Goal: Register for event/course

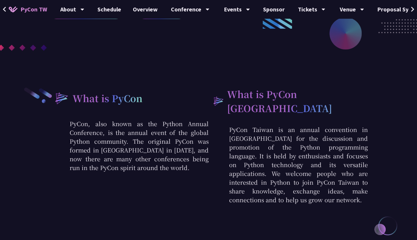
scroll to position [88, 0]
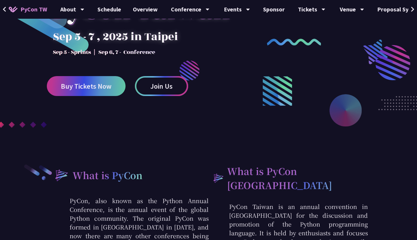
click at [147, 88] on link "Join Us" at bounding box center [161, 86] width 53 height 20
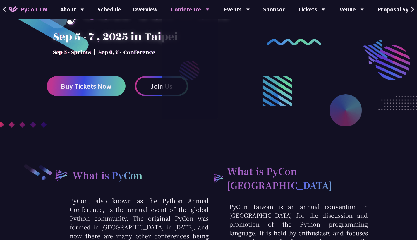
scroll to position [0, 0]
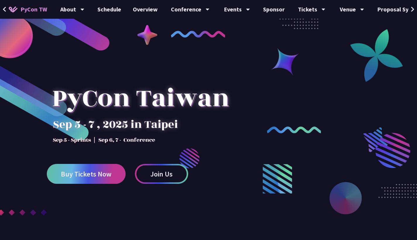
click at [88, 181] on link "Buy Tickets Now" at bounding box center [86, 174] width 79 height 20
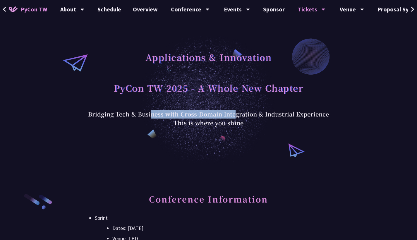
drag, startPoint x: 151, startPoint y: 113, endPoint x: 235, endPoint y: 114, distance: 84.0
click at [235, 114] on div "Bridging Tech & Business with Cross-Domain Integration & Industrial Experience …" at bounding box center [208, 119] width 241 height 18
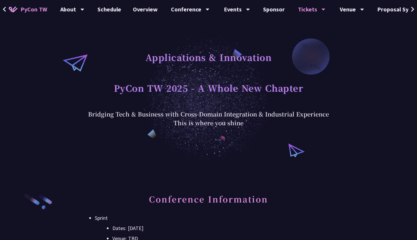
click at [236, 114] on div "Bridging Tech & Business with Cross-Domain Integration & Industrial Experience …" at bounding box center [208, 119] width 241 height 18
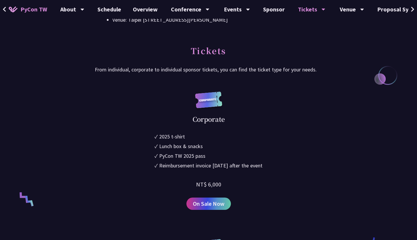
scroll to position [300, 0]
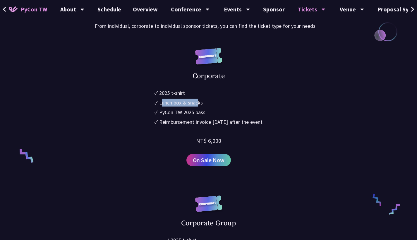
drag, startPoint x: 158, startPoint y: 102, endPoint x: 191, endPoint y: 105, distance: 32.6
click at [191, 105] on div "Lunch box & snacks" at bounding box center [181, 103] width 44 height 8
drag, startPoint x: 165, startPoint y: 113, endPoint x: 181, endPoint y: 114, distance: 16.7
click at [180, 114] on div "PyCon TW 2025 pass" at bounding box center [182, 112] width 46 height 8
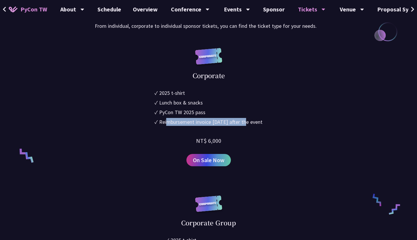
drag, startPoint x: 159, startPoint y: 123, endPoint x: 241, endPoint y: 121, distance: 82.6
click at [241, 121] on div "Reimbursement invoice within 1 week after the event" at bounding box center [210, 122] width 103 height 8
click at [242, 121] on div "Reimbursement invoice within 1 week after the event" at bounding box center [210, 122] width 103 height 8
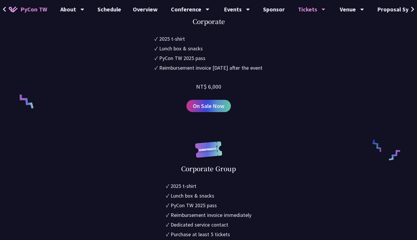
scroll to position [410, 0]
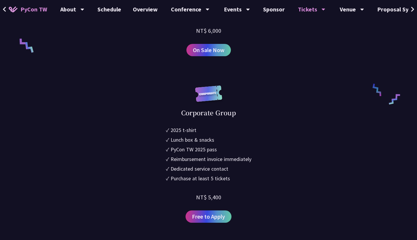
drag, startPoint x: 189, startPoint y: 116, endPoint x: 229, endPoint y: 116, distance: 40.4
click at [229, 116] on div "Corporate Group" at bounding box center [208, 113] width 55 height 10
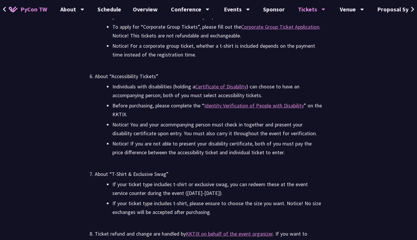
scroll to position [1924, 0]
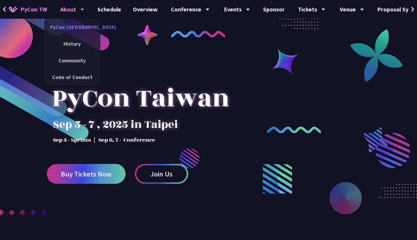
click at [81, 30] on link "PyCon [GEOGRAPHIC_DATA]" at bounding box center [72, 27] width 56 height 14
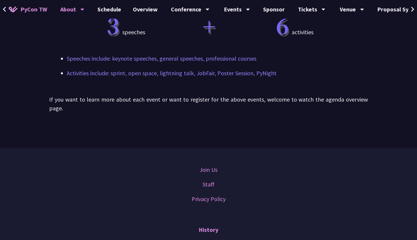
scroll to position [511, 0]
